Goal: Information Seeking & Learning: Learn about a topic

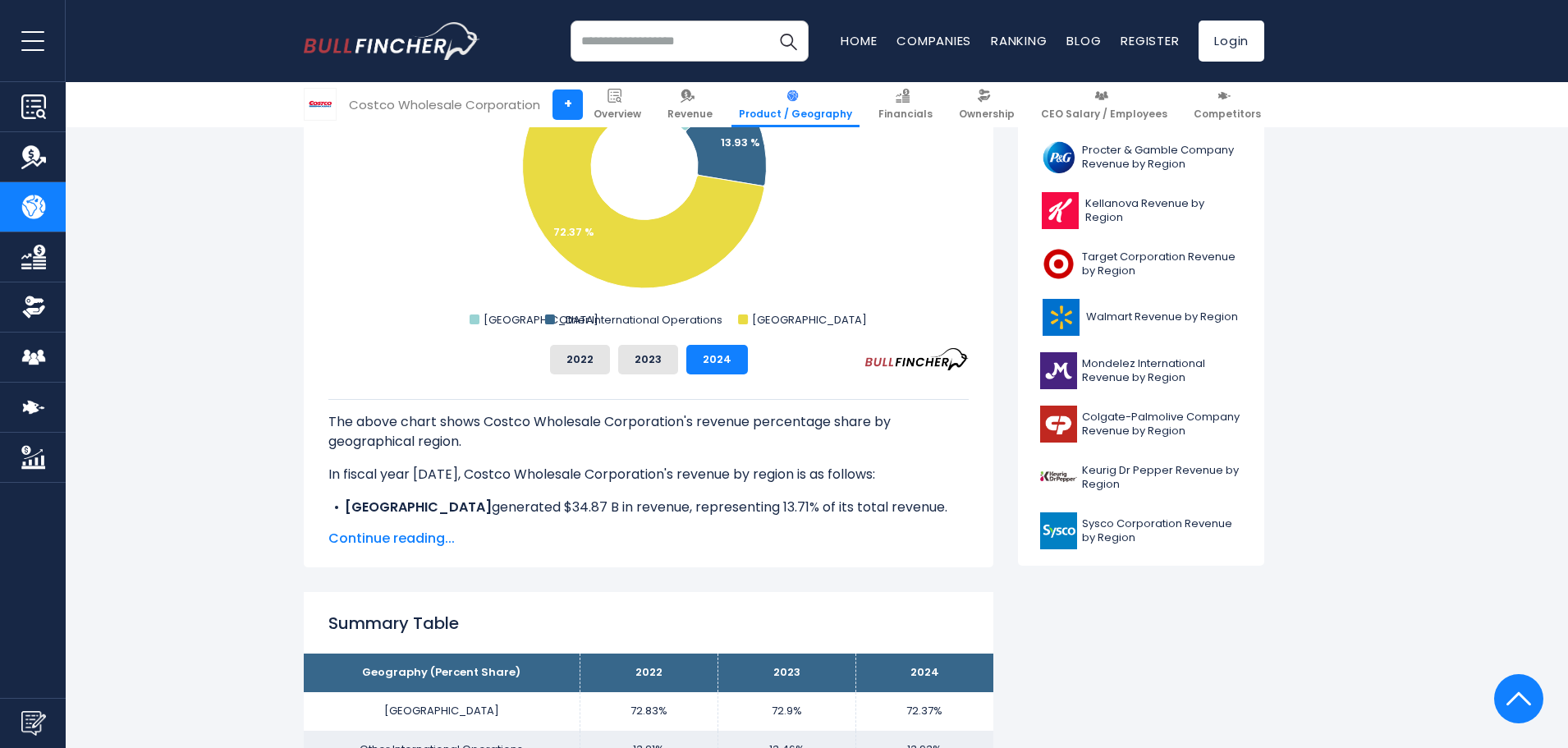
scroll to position [575, 0]
click at [373, 538] on span "Continue reading..." at bounding box center [648, 537] width 640 height 20
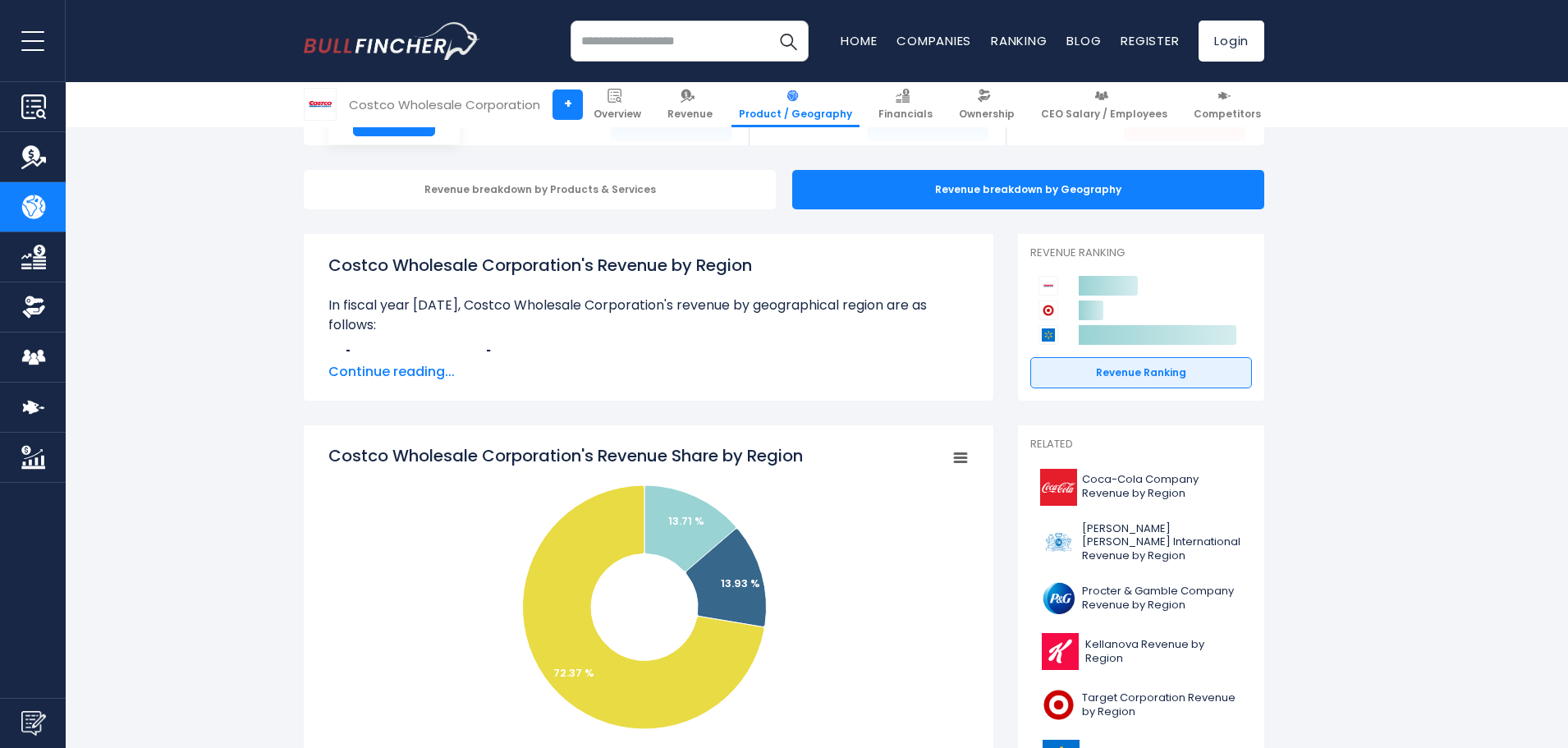
scroll to position [82, 0]
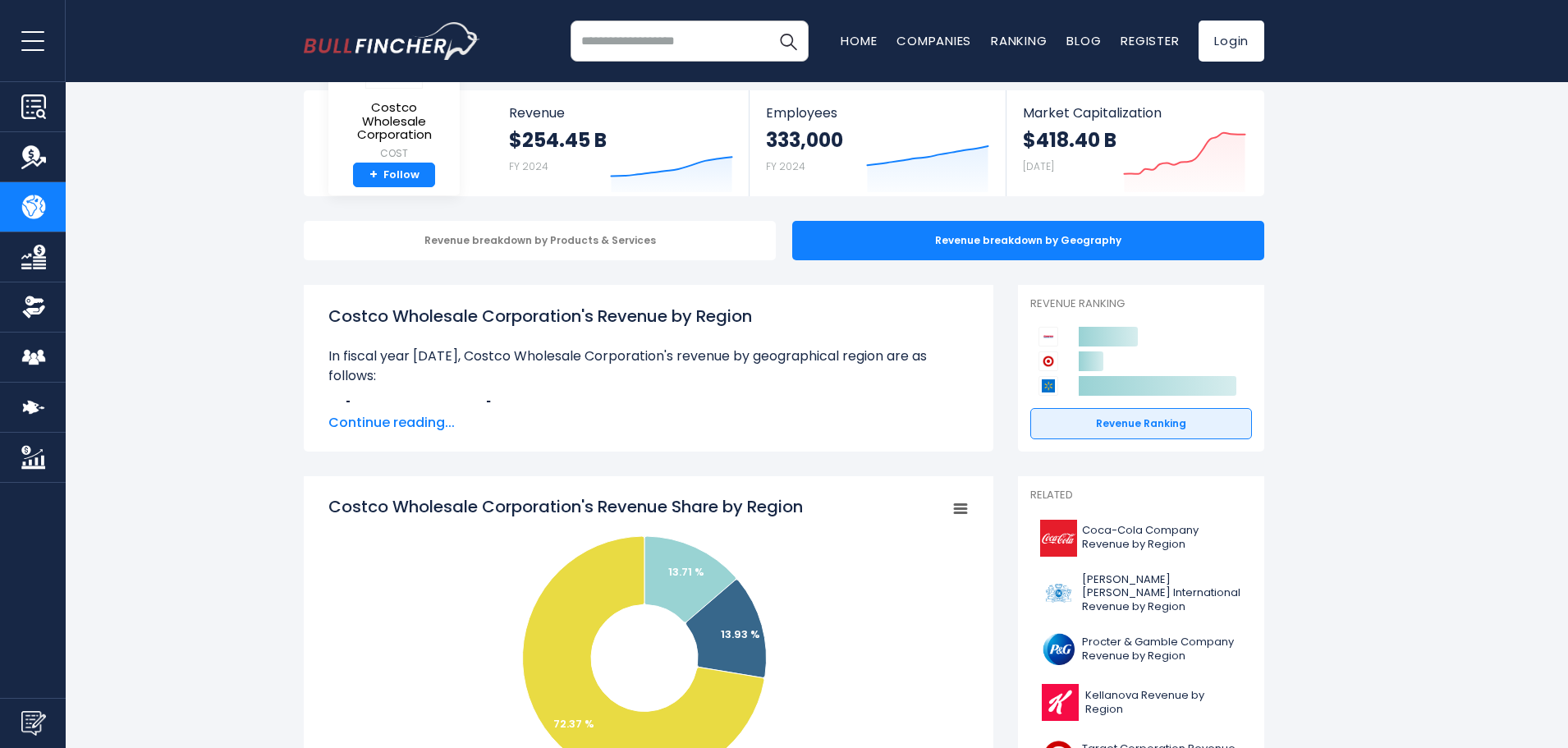
click at [381, 421] on span "Continue reading..." at bounding box center [648, 423] width 640 height 20
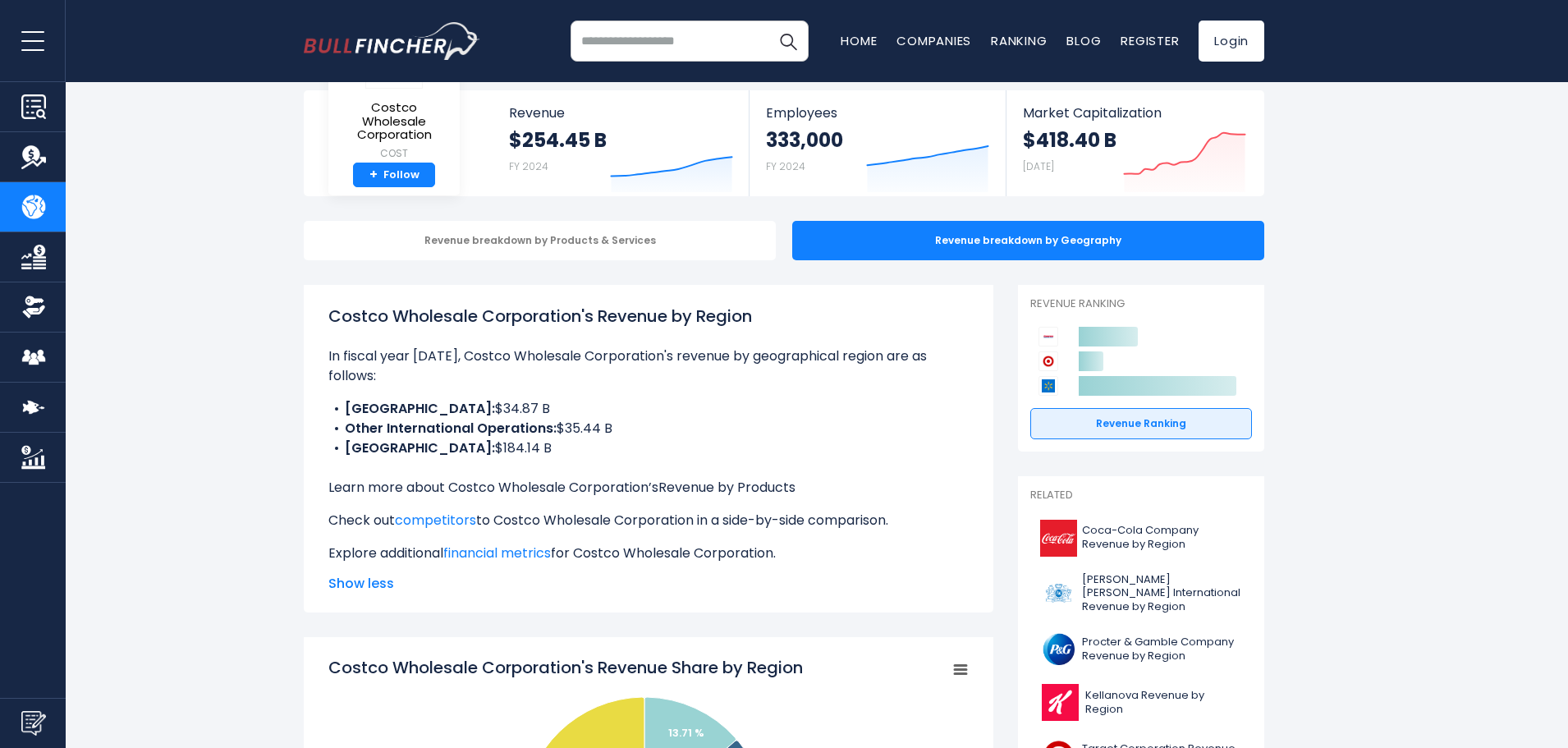
click at [748, 486] on link "Revenue by Products" at bounding box center [727, 487] width 137 height 19
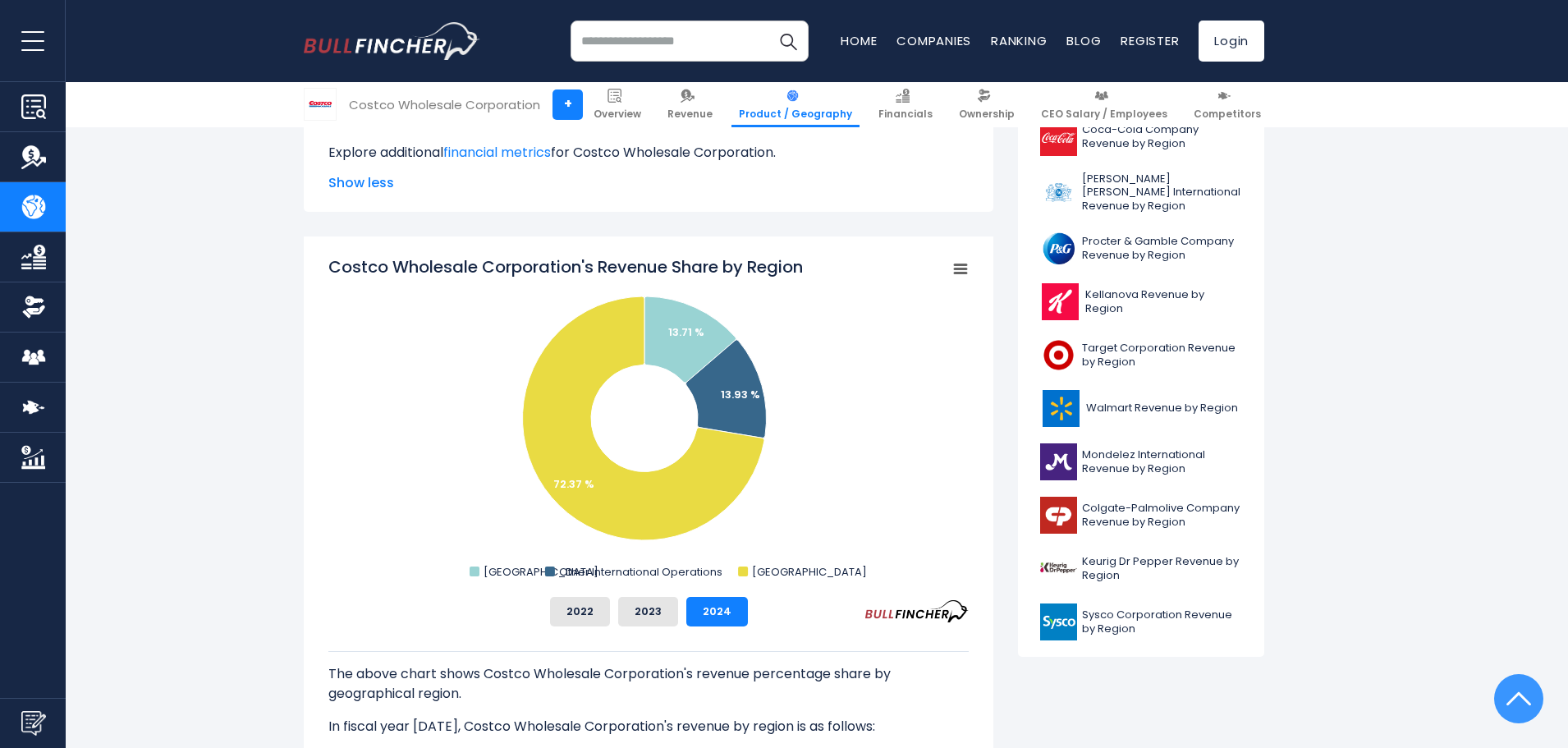
scroll to position [492, 0]
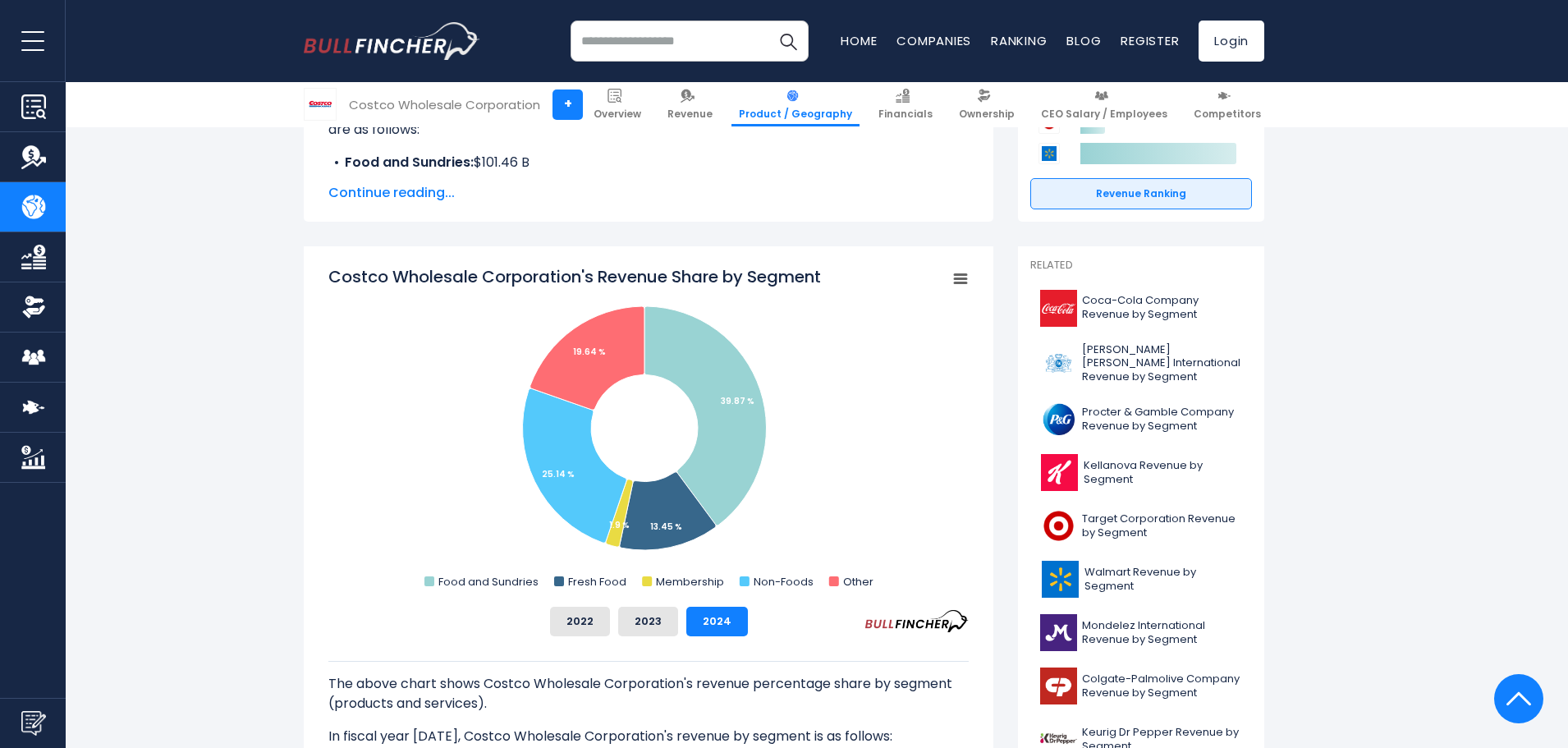
scroll to position [410, 0]
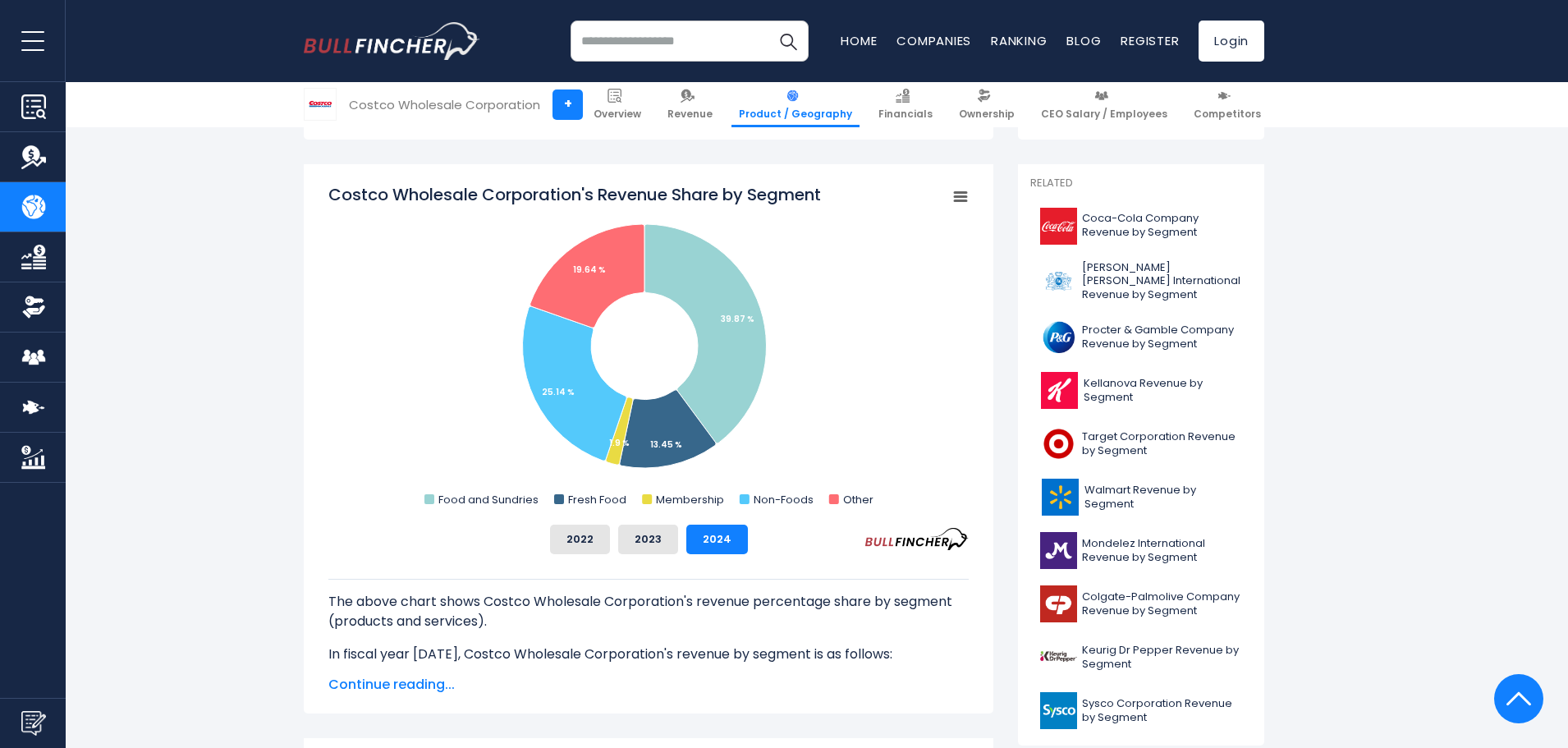
click at [398, 687] on span "Continue reading..." at bounding box center [648, 684] width 640 height 20
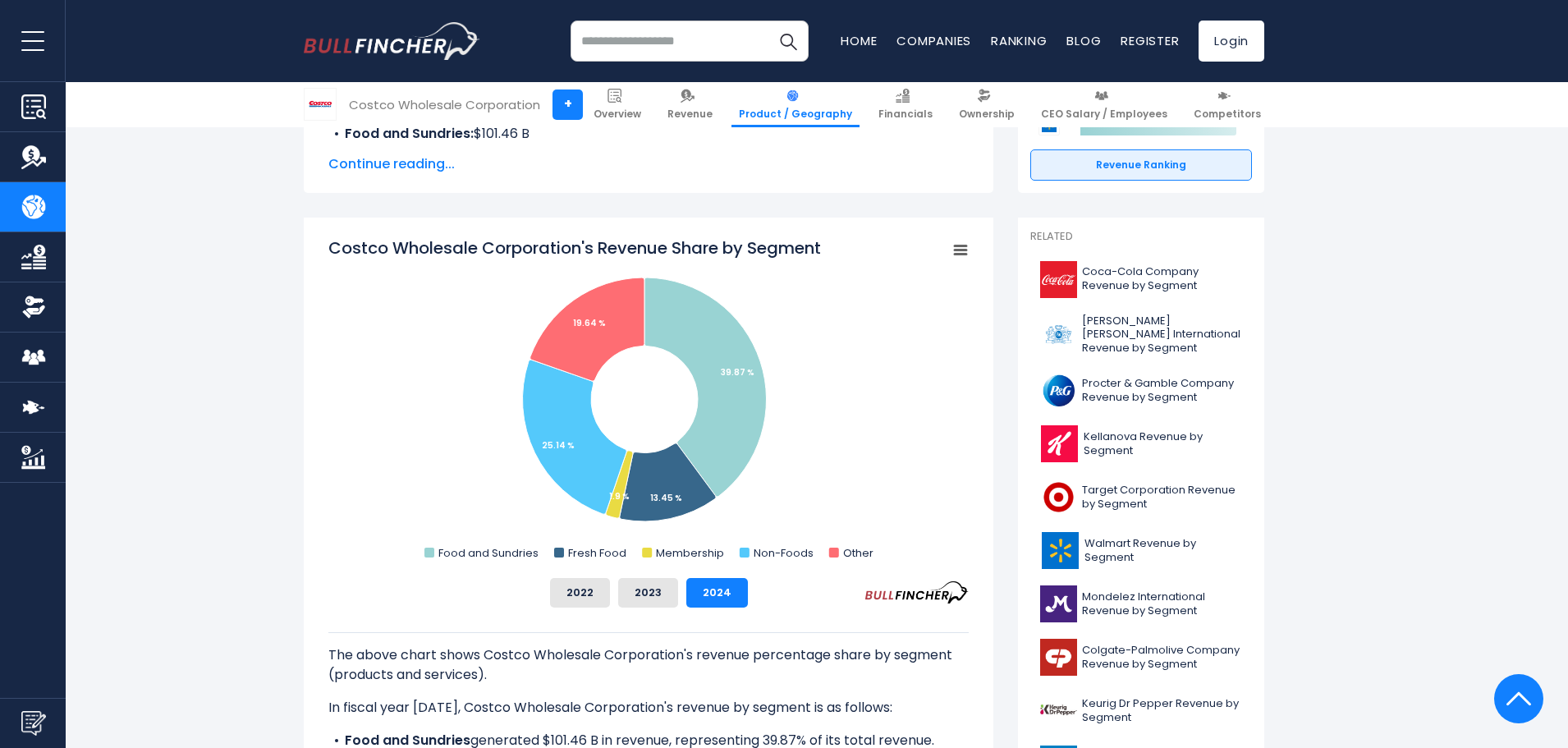
scroll to position [329, 0]
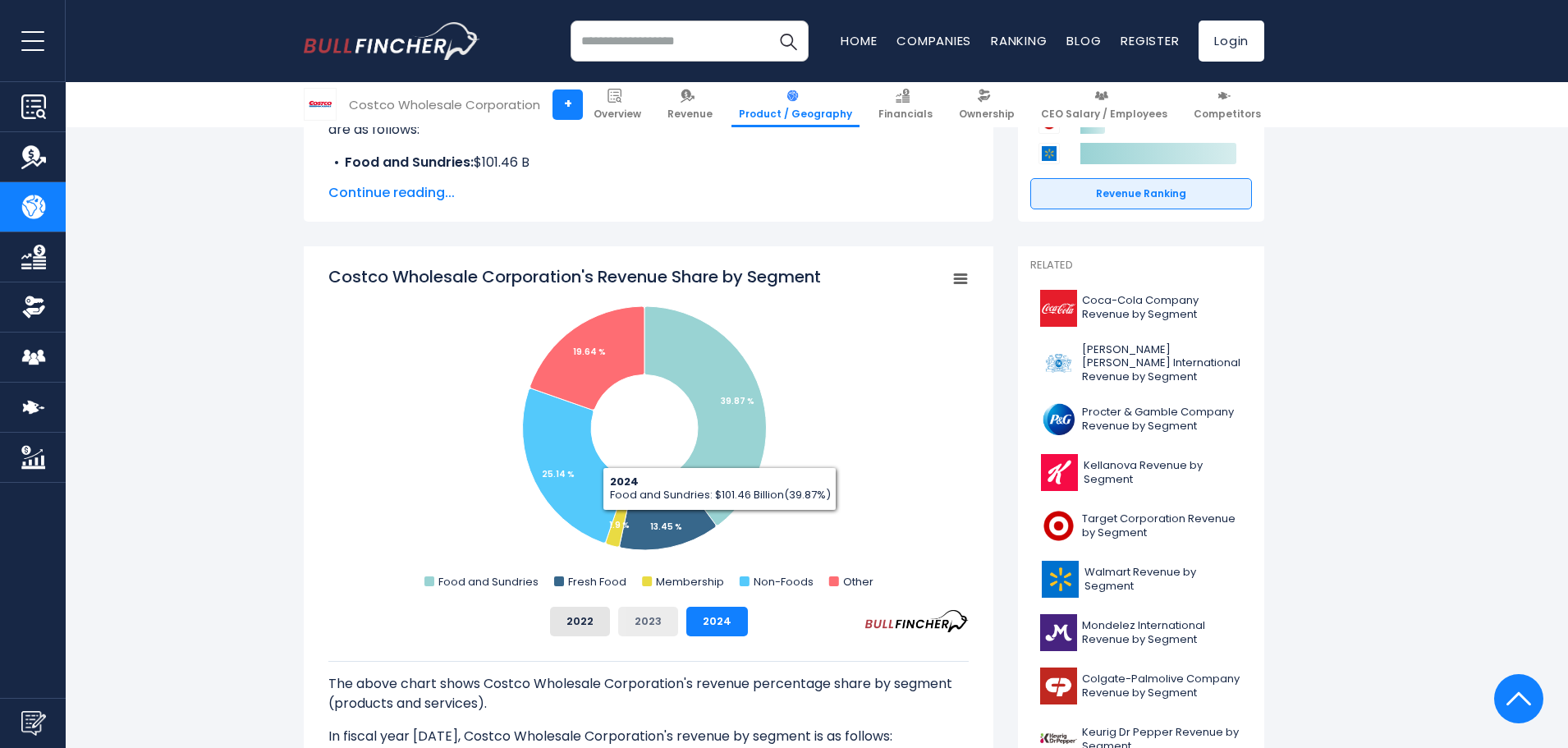
click at [651, 632] on button "2023" at bounding box center [648, 622] width 60 height 30
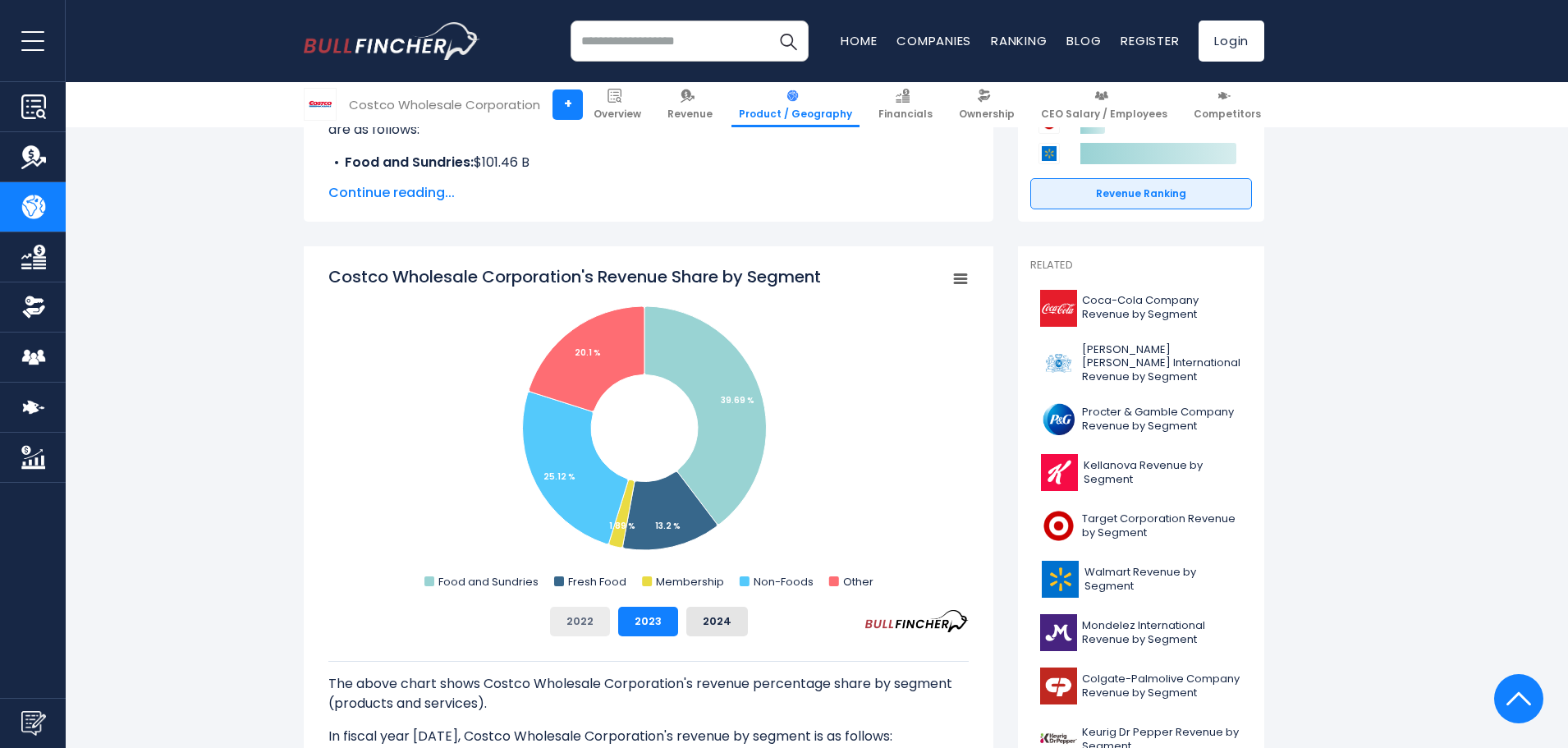
click at [569, 626] on button "2022" at bounding box center [580, 622] width 60 height 30
click at [651, 623] on button "2023" at bounding box center [648, 622] width 60 height 30
click at [715, 622] on button "2024" at bounding box center [717, 622] width 62 height 30
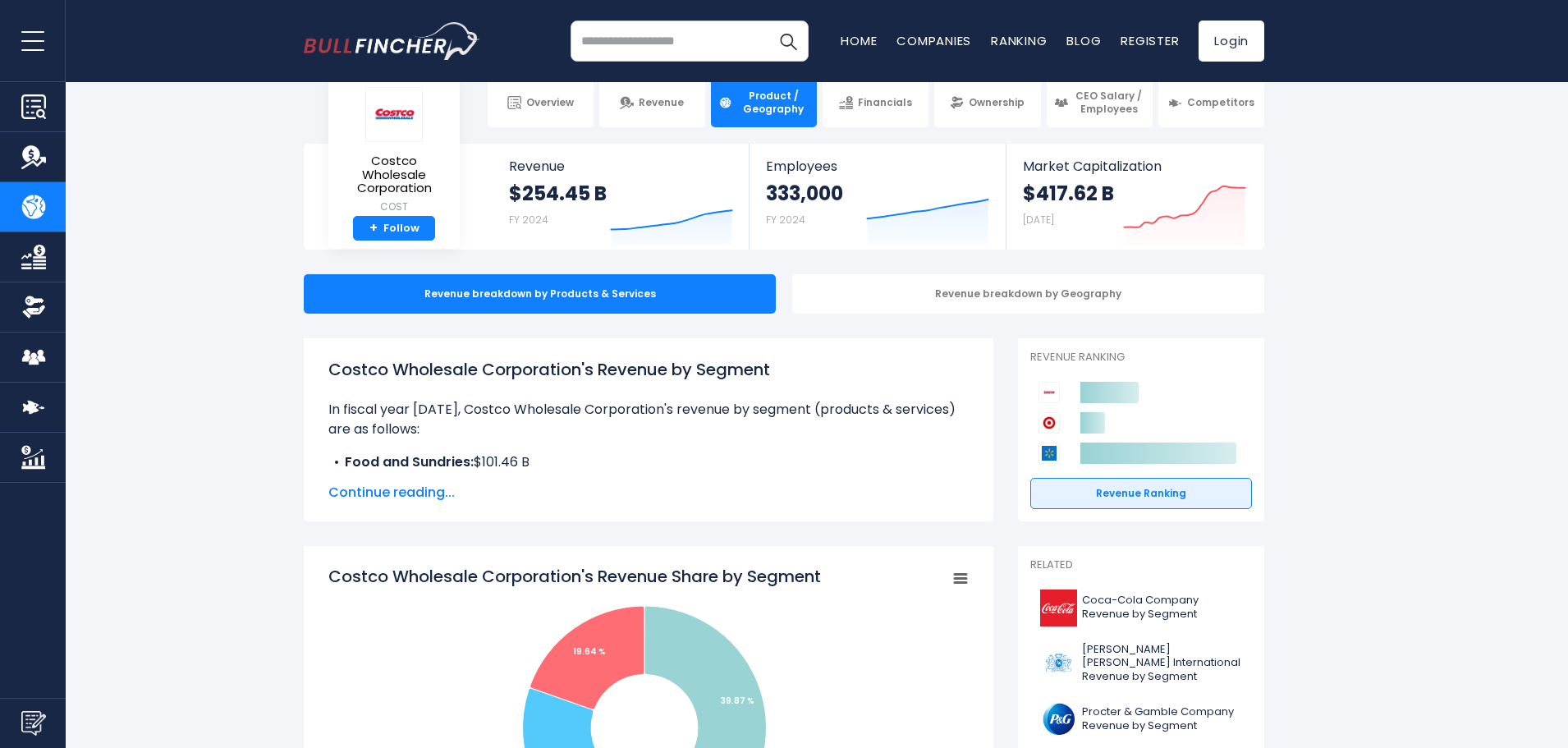
scroll to position [0, 0]
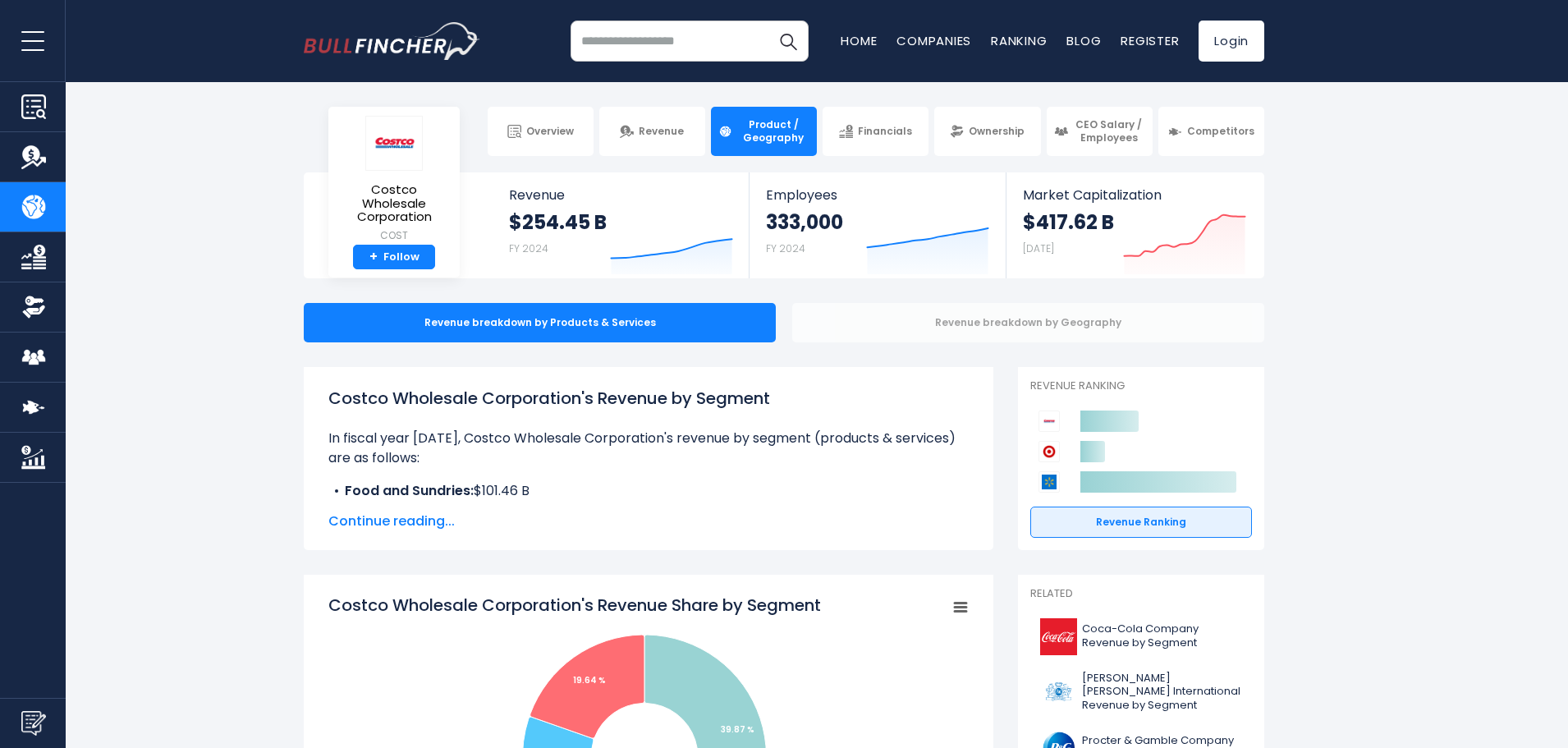
click at [1029, 324] on div "Revenue breakdown by Geography" at bounding box center [1028, 323] width 472 height 40
click at [962, 319] on div "Revenue breakdown by Geography" at bounding box center [1028, 323] width 472 height 40
click at [552, 130] on span "Overview" at bounding box center [550, 131] width 48 height 13
click at [221, 278] on section "Costco Wholesale Corporation COST + Follow Revenue $254.45 B FY 2024 Created wi…" at bounding box center [784, 225] width 1568 height 106
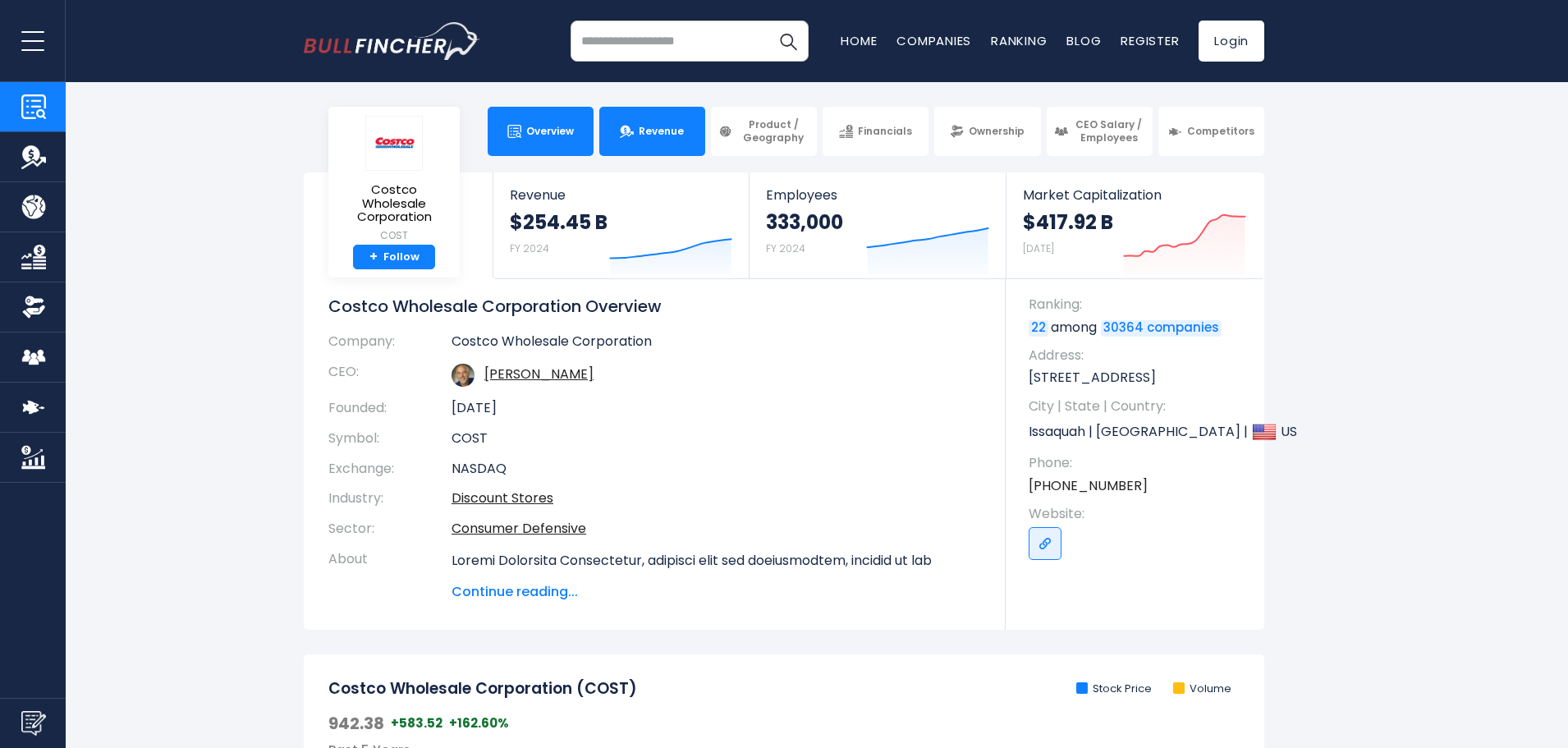
click at [653, 138] on link "Revenue" at bounding box center [652, 131] width 106 height 50
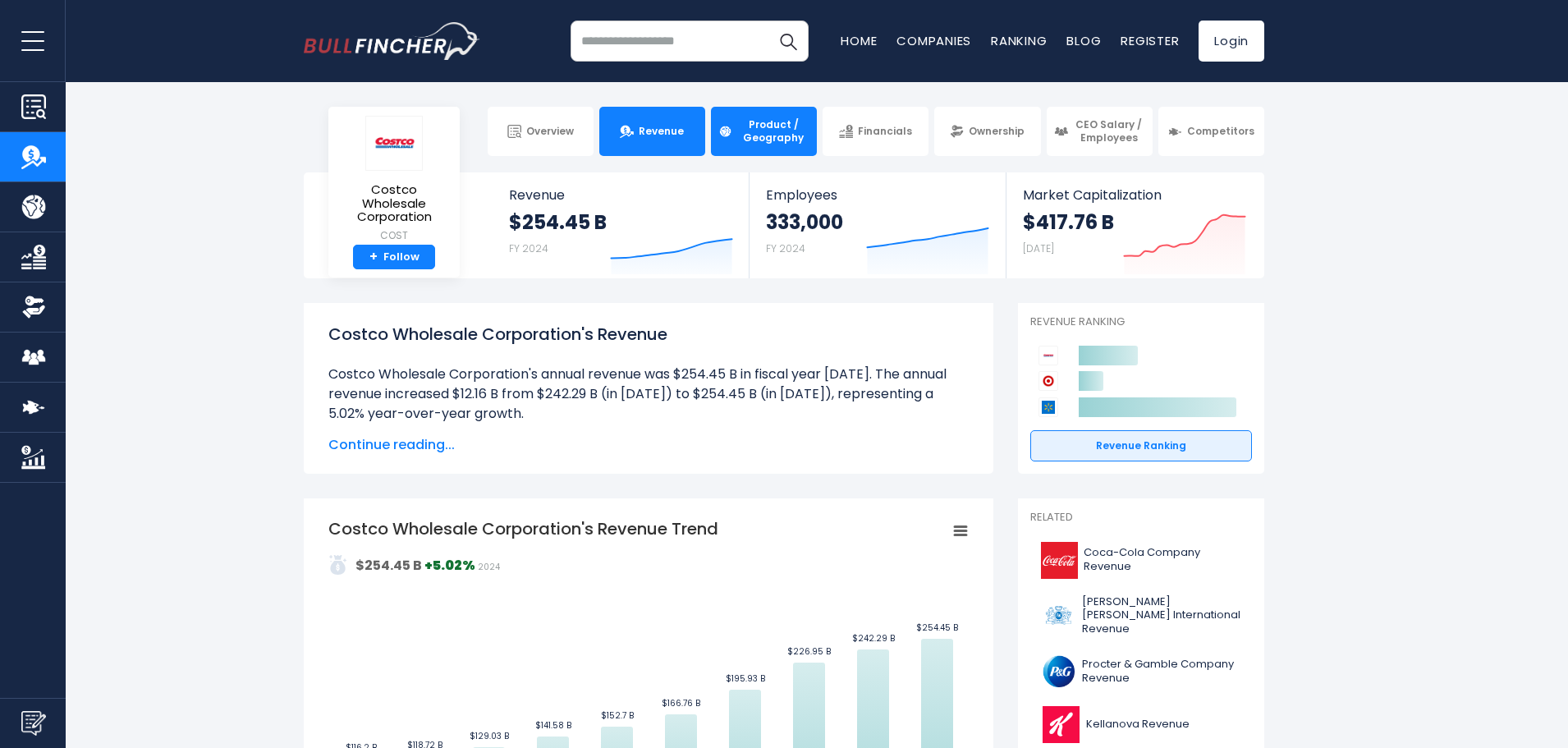
click at [769, 119] on link "Product / Geography" at bounding box center [764, 131] width 106 height 50
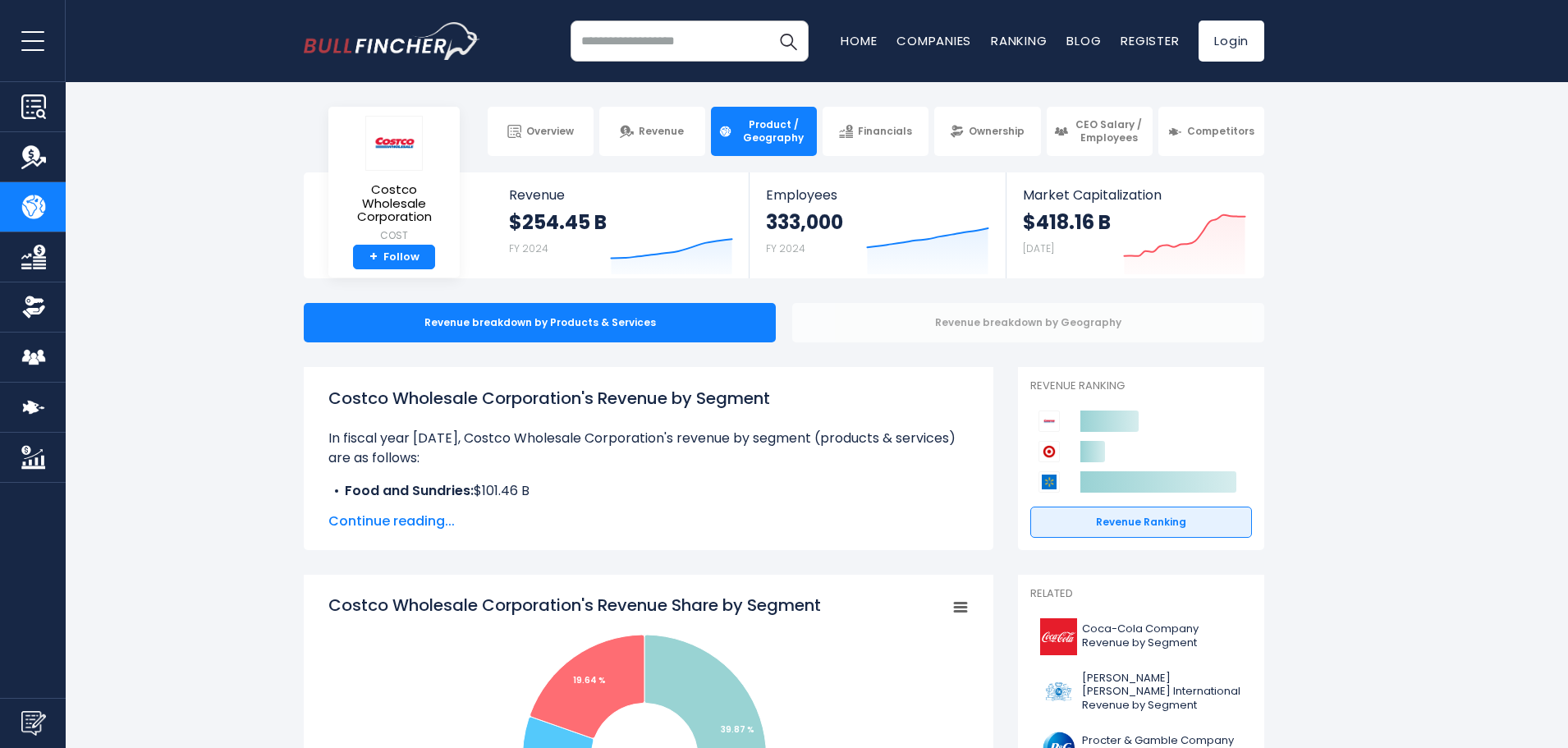
click at [1011, 321] on div "Revenue breakdown by Geography" at bounding box center [1028, 323] width 472 height 40
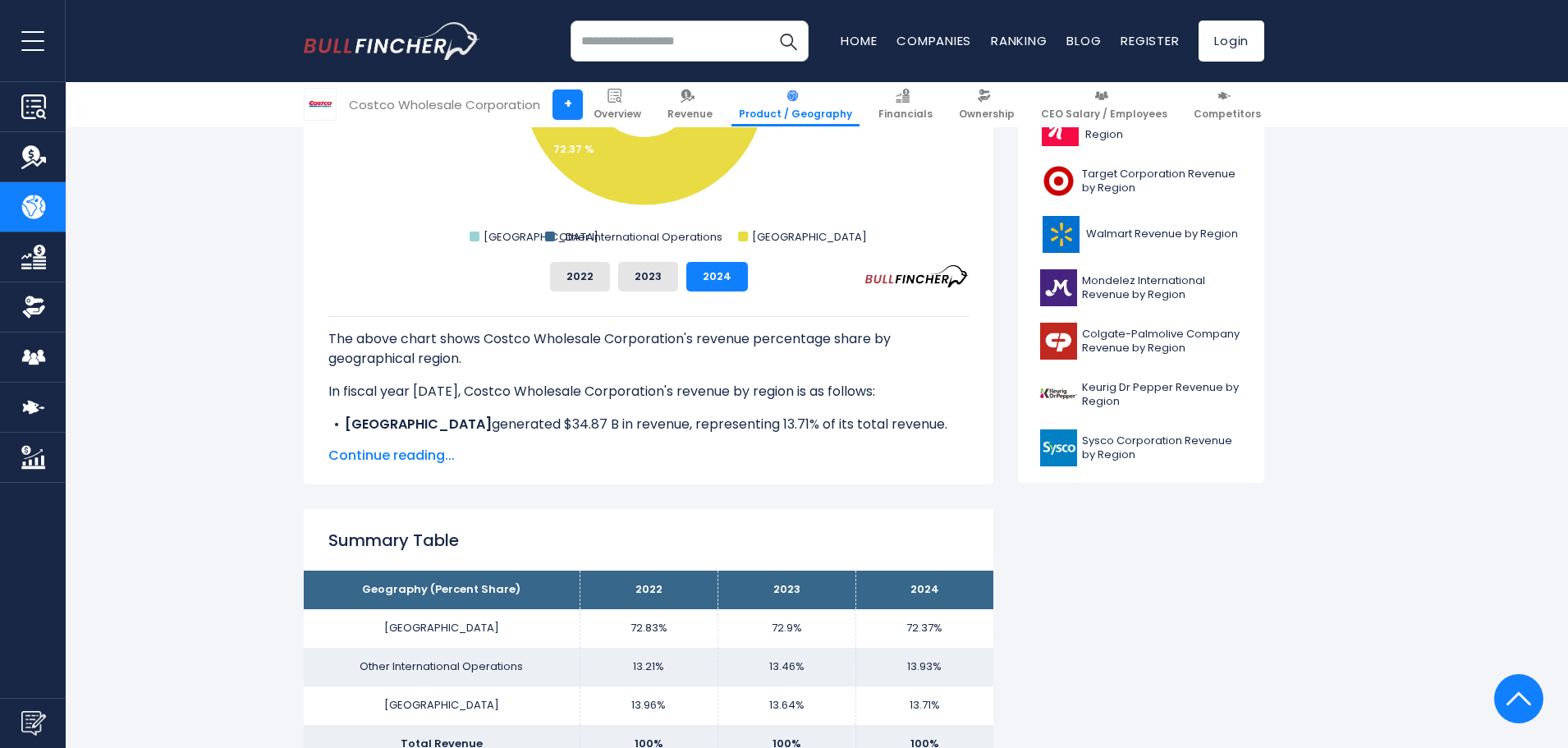
scroll to position [739, 0]
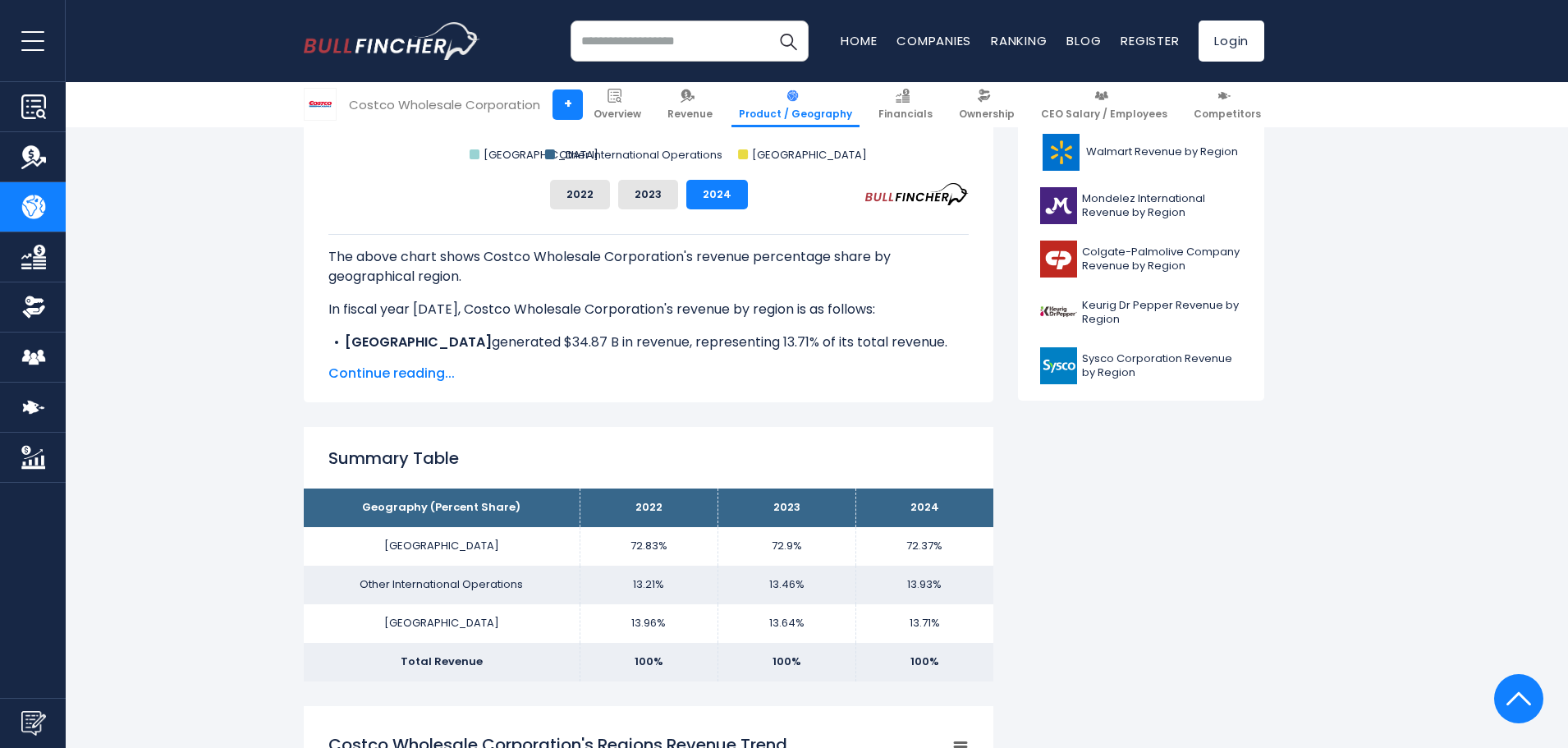
click at [422, 362] on div "The above chart shows Costco Wholesale Corporation's revenue percentage share b…" at bounding box center [648, 296] width 640 height 174
click at [422, 371] on span "Continue reading..." at bounding box center [648, 373] width 640 height 20
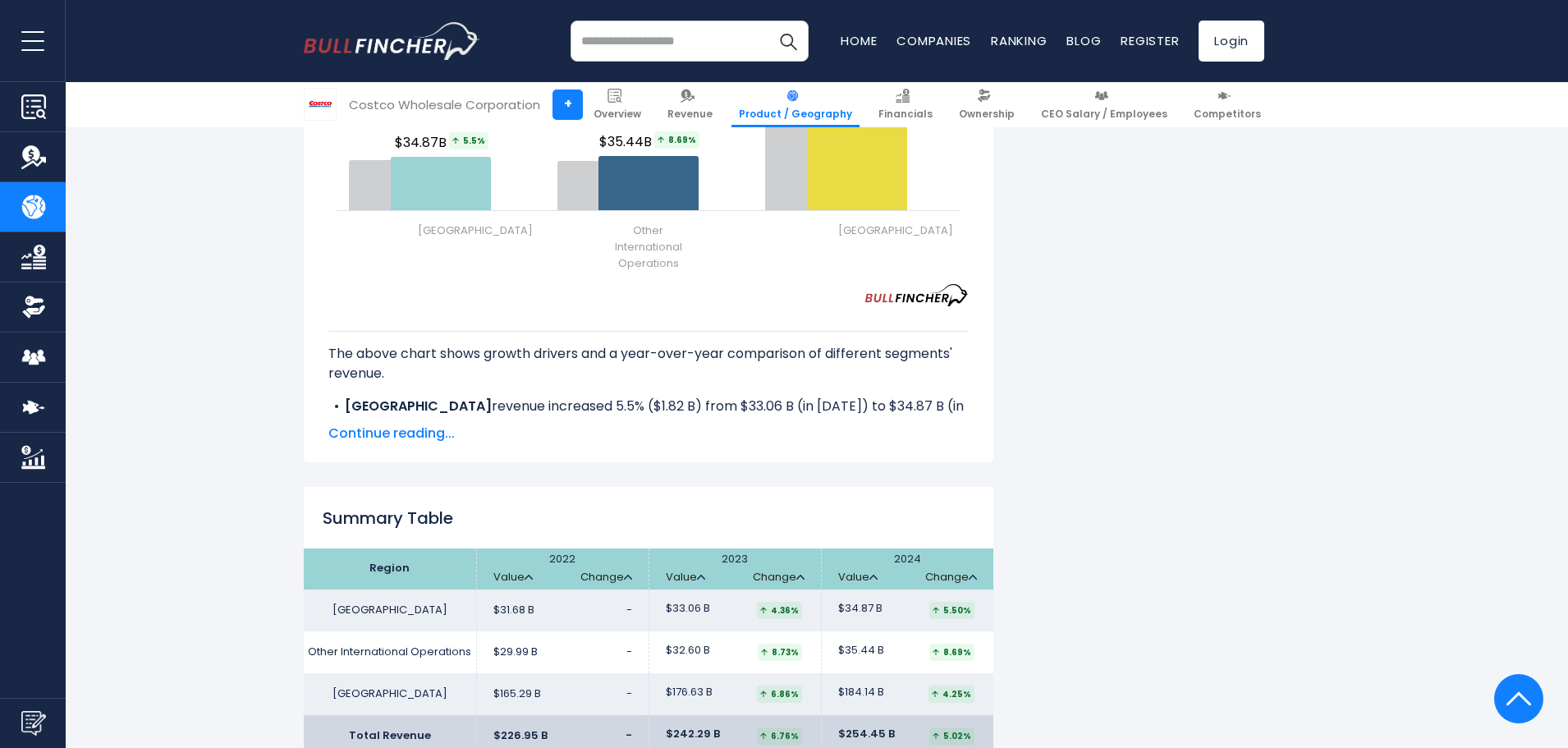
scroll to position [2380, 0]
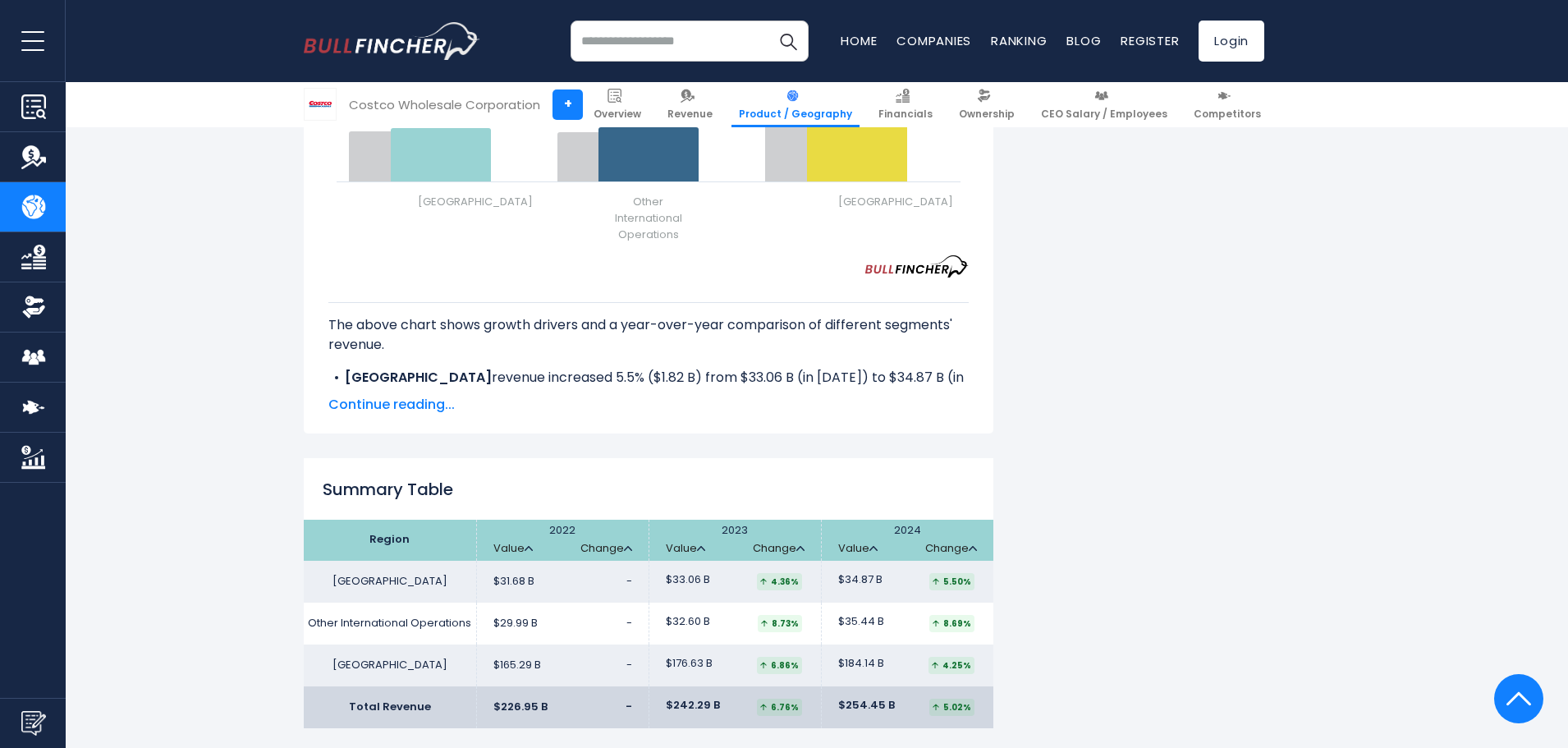
click at [421, 395] on span "Continue reading..." at bounding box center [648, 405] width 640 height 20
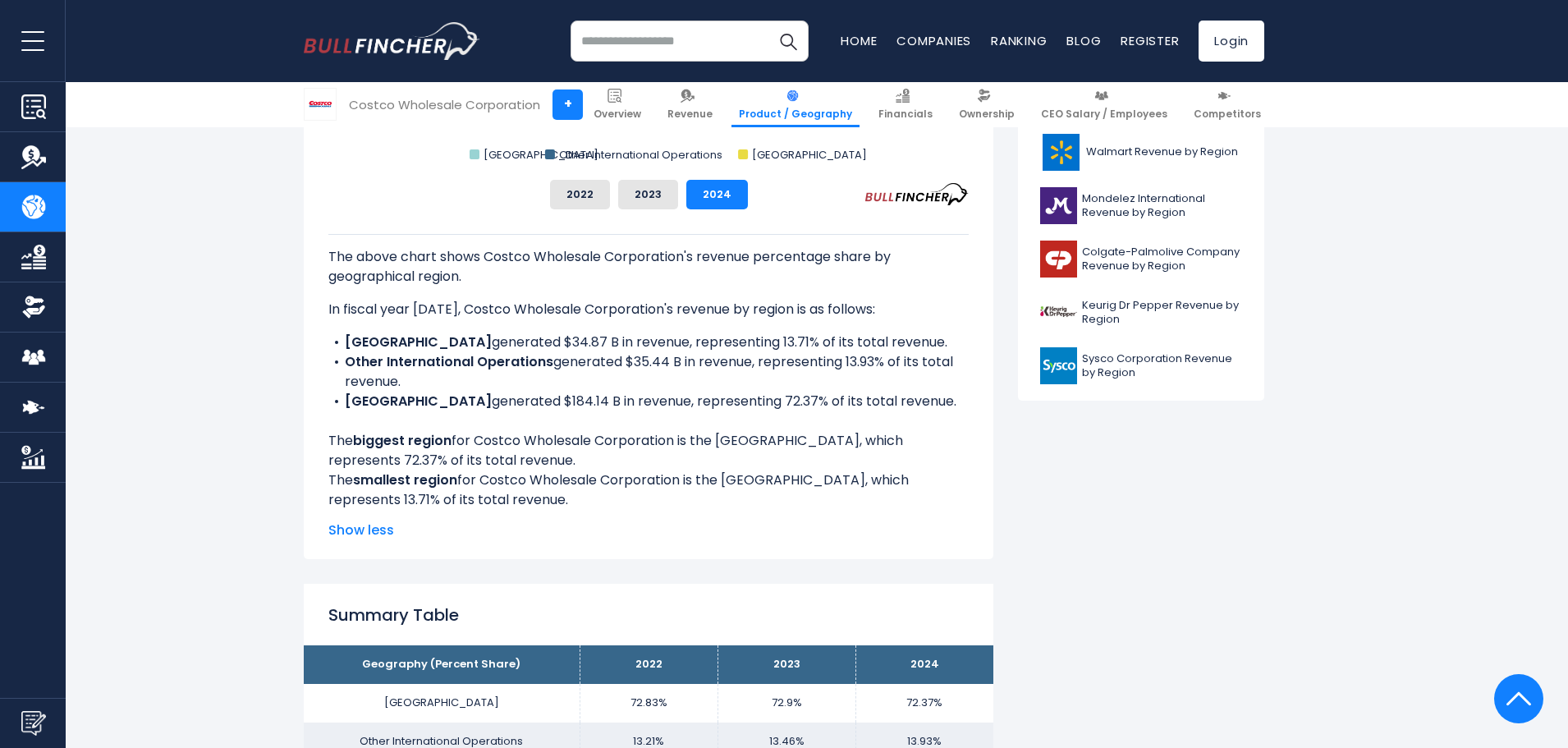
scroll to position [246, 0]
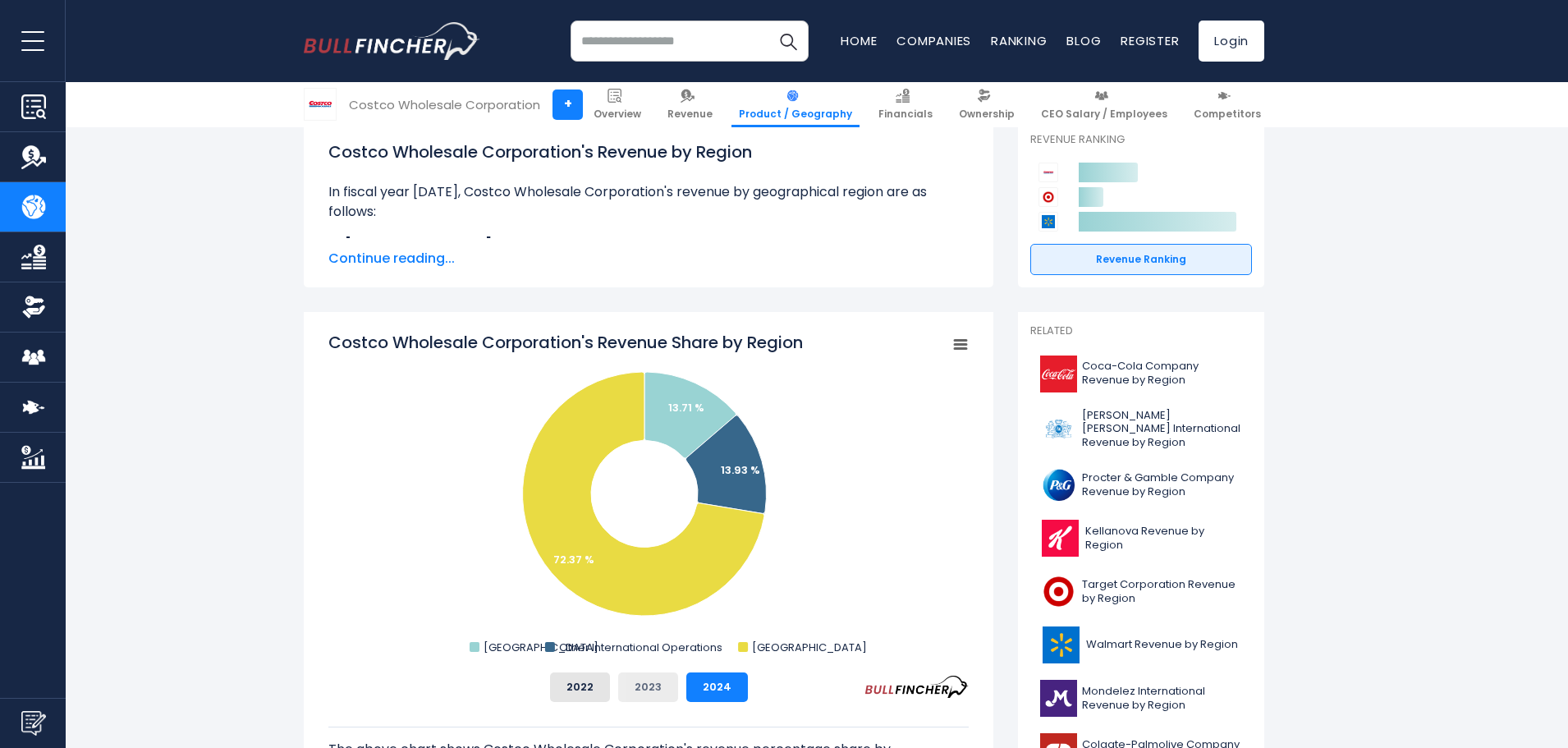
click at [638, 679] on button "2023" at bounding box center [648, 687] width 60 height 30
click at [571, 683] on button "2022" at bounding box center [580, 687] width 60 height 30
click at [663, 682] on button "2023" at bounding box center [648, 687] width 60 height 30
click at [735, 682] on button "2024" at bounding box center [717, 687] width 62 height 30
click at [952, 344] on rect "Costco Wholesale Corporation's Revenue Share by Region" at bounding box center [960, 345] width 23 height 23
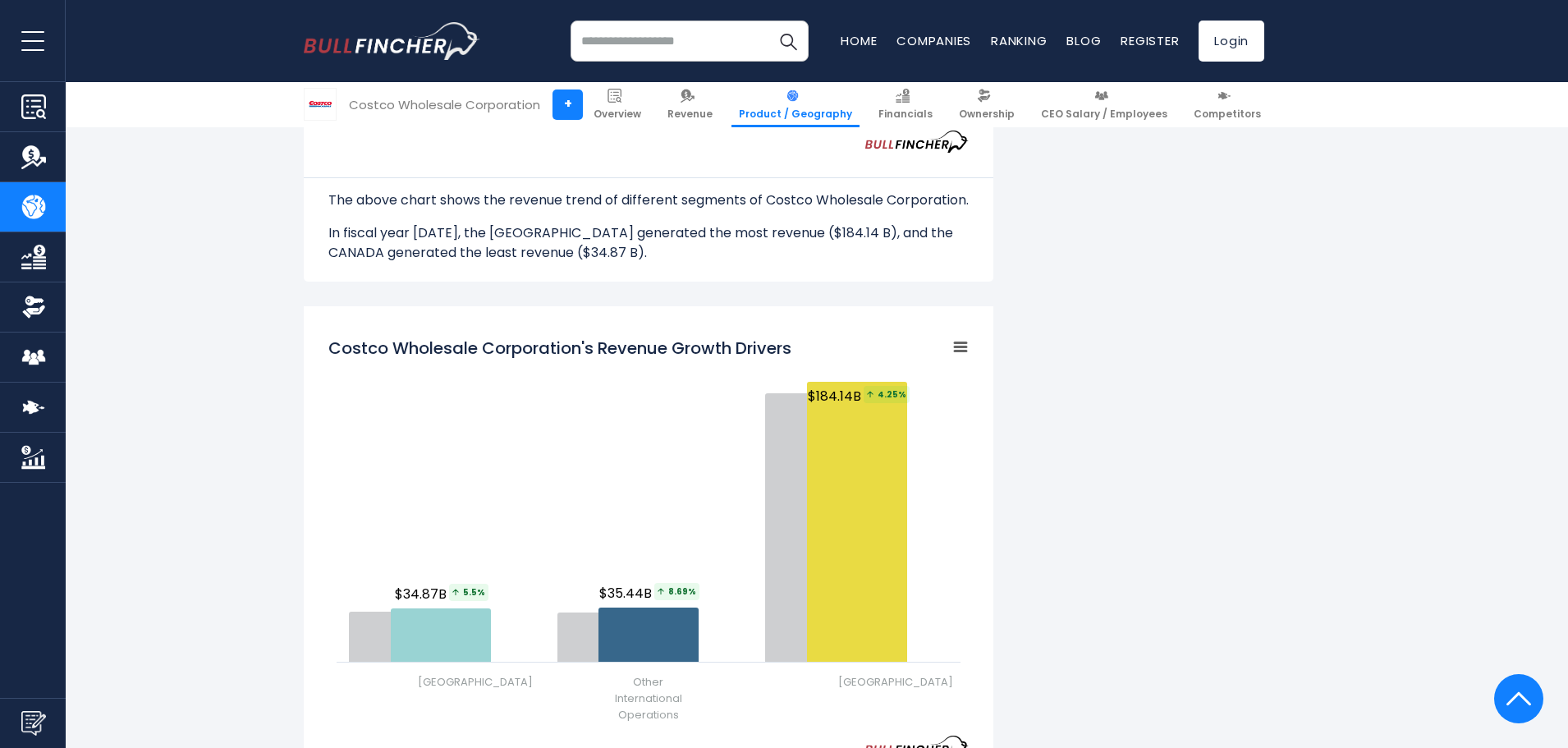
scroll to position [1970, 0]
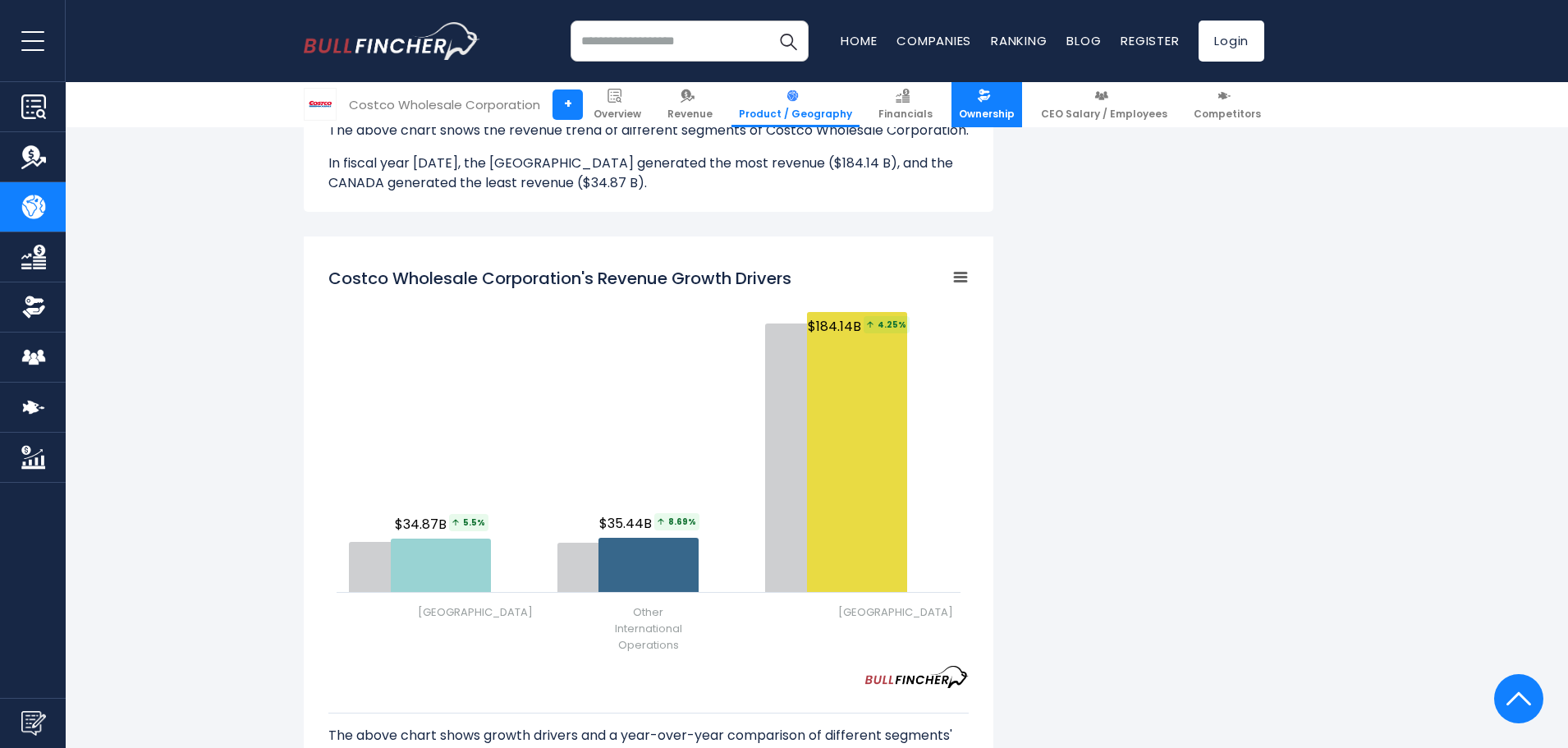
click at [1007, 103] on link "Ownership" at bounding box center [986, 104] width 70 height 45
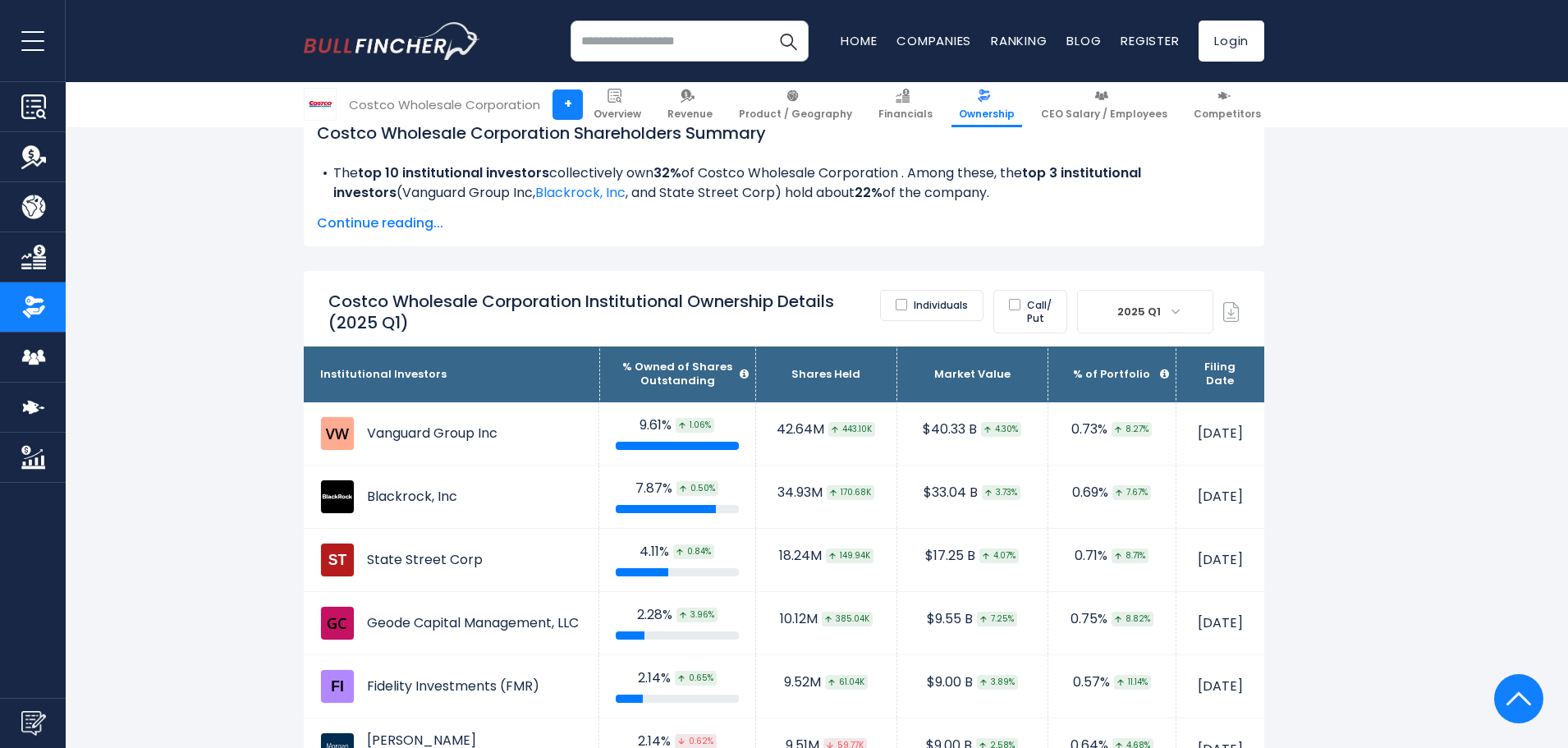
scroll to position [903, 0]
